Goal: Information Seeking & Learning: Learn about a topic

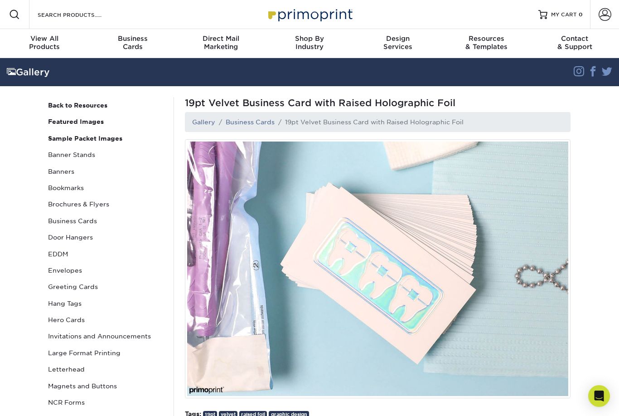
click at [205, 131] on ol "Gallery Business Cards 19pt Velvet Business Card with Raised Holographic Foil" at bounding box center [378, 122] width 386 height 20
click at [207, 125] on link "Gallery" at bounding box center [203, 121] width 23 height 7
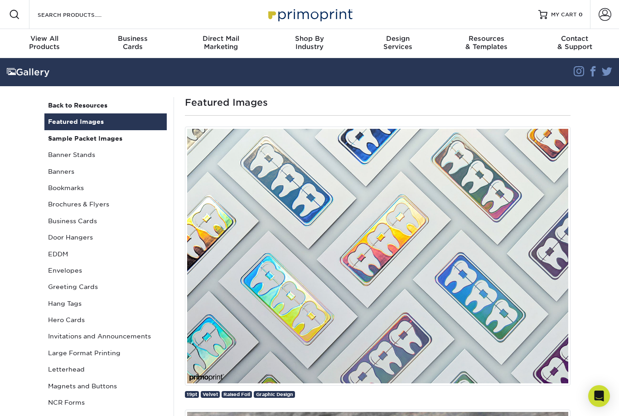
click at [115, 128] on link "Featured Images" at bounding box center [105, 121] width 122 height 16
click at [82, 222] on link "Business Cards" at bounding box center [105, 221] width 122 height 16
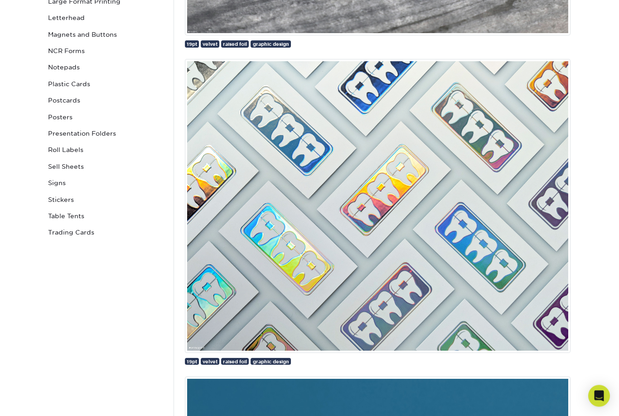
scroll to position [409, 0]
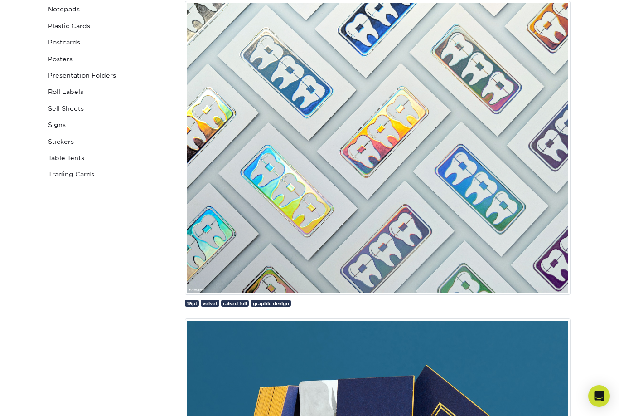
click at [264, 147] on img at bounding box center [378, 147] width 386 height 293
